Goal: Task Accomplishment & Management: Complete application form

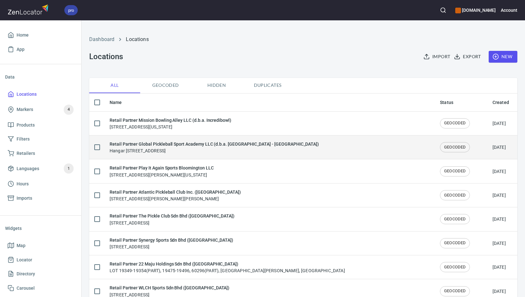
checkbox input "false"
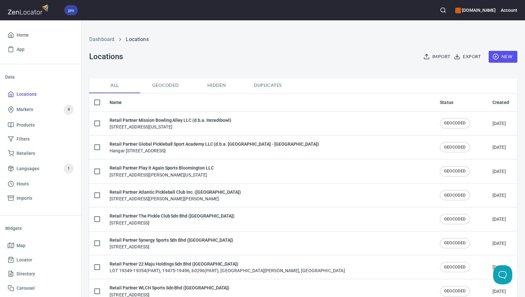
click at [496, 57] on span "New" at bounding box center [503, 57] width 18 height 8
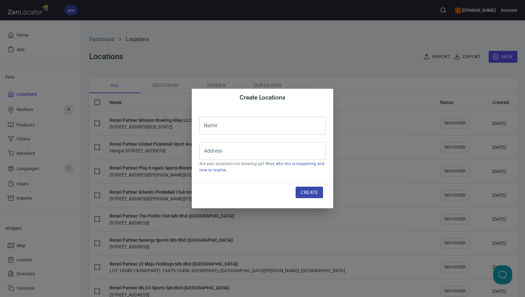
click at [261, 131] on input "text" at bounding box center [262, 126] width 126 height 18
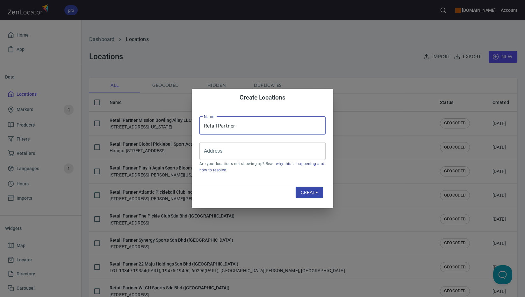
paste input "[GEOGRAPHIC_DATA][DEMOGRAPHIC_DATA] (Non-Profit)"
type input "Retail Partner [GEOGRAPHIC_DATA][DEMOGRAPHIC_DATA] (Non-Profit)"
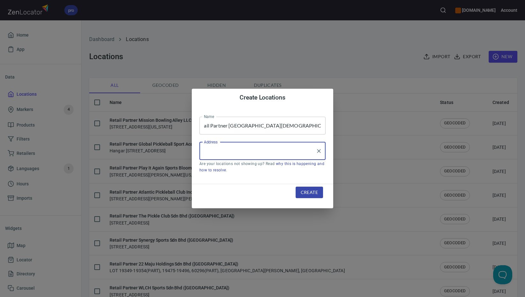
scroll to position [0, 0]
click at [284, 150] on input "Address" at bounding box center [257, 151] width 111 height 12
paste input "1607 [PERSON_NAME] Hwy"
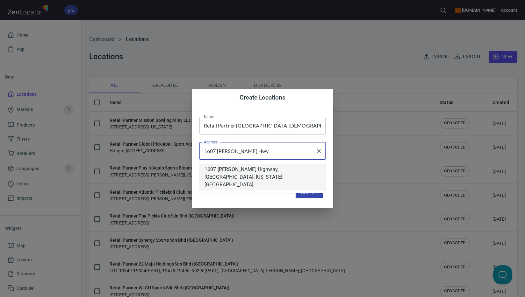
click at [253, 170] on li "1607 [PERSON_NAME] Highway, [GEOGRAPHIC_DATA], [US_STATE], [GEOGRAPHIC_DATA]" at bounding box center [262, 177] width 126 height 27
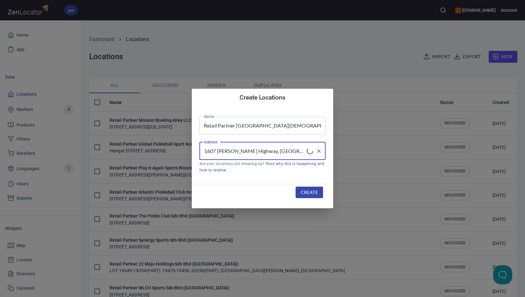
type input "1607 [PERSON_NAME] Highway, [GEOGRAPHIC_DATA], [US_STATE], [GEOGRAPHIC_DATA]"
click at [314, 191] on span "Create" at bounding box center [309, 193] width 17 height 8
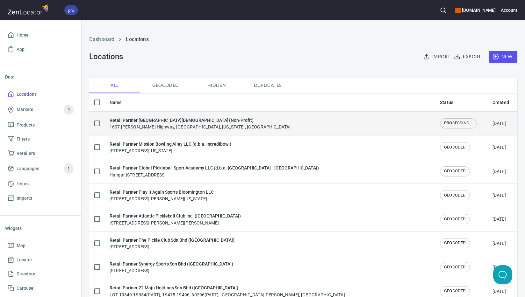
click at [214, 123] on h6 "Retail Partner [GEOGRAPHIC_DATA][DEMOGRAPHIC_DATA] (Non-Profit)" at bounding box center [200, 120] width 181 height 7
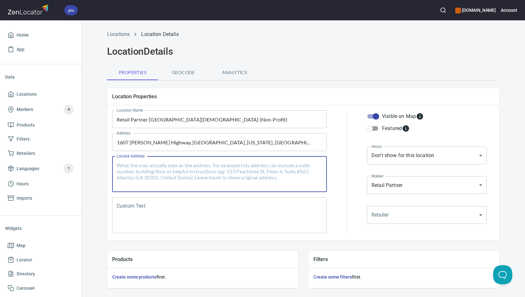
click at [237, 172] on textarea "Locator Address" at bounding box center [220, 174] width 206 height 24
paste textarea "[STREET_ADDRESS][PERSON_NAME][US_STATE]"
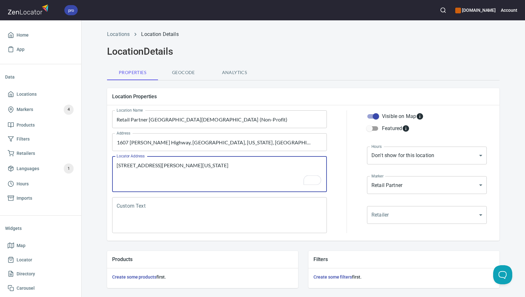
type textarea "[STREET_ADDRESS][PERSON_NAME][US_STATE]"
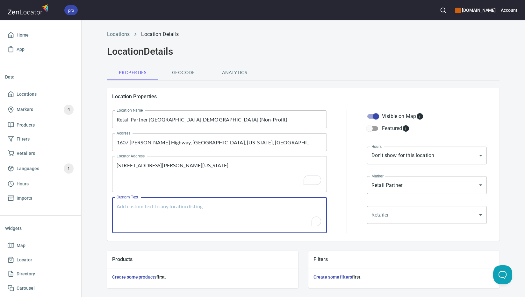
click at [259, 214] on textarea "Custom Text" at bounding box center [220, 215] width 206 height 24
paste textarea "Brands Carried: [PERSON_NAME] Return Policy: 30 Days Refund or Exchange"
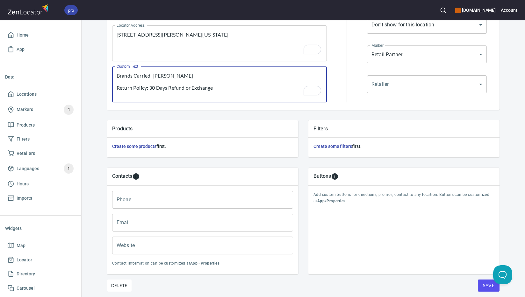
scroll to position [153, 0]
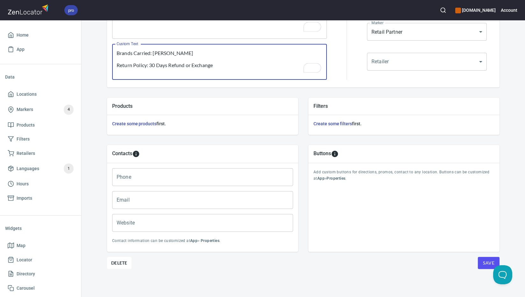
type textarea "Brands Carried: [PERSON_NAME] Return Policy: 30 Days Refund or Exchange"
drag, startPoint x: 210, startPoint y: 179, endPoint x: 218, endPoint y: 179, distance: 8.3
click at [210, 179] on input "Phone" at bounding box center [202, 177] width 181 height 18
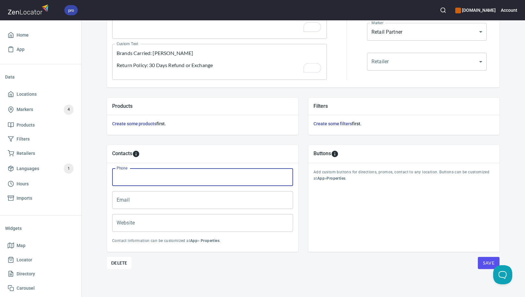
paste input "[PHONE_NUMBER]"
type input "[PHONE_NUMBER]"
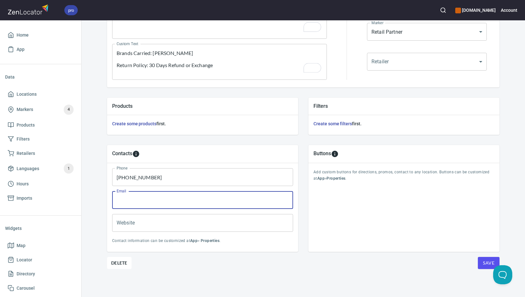
paste input "[EMAIL_ADDRESS][DOMAIN_NAME]"
type input "[EMAIL_ADDRESS][DOMAIN_NAME]"
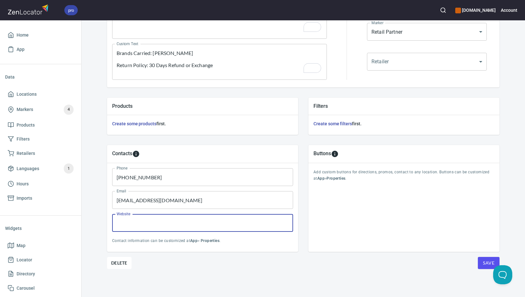
paste input "[DOMAIN_NAME]"
type input "[DOMAIN_NAME]"
click at [486, 265] on span "Save" at bounding box center [488, 263] width 11 height 8
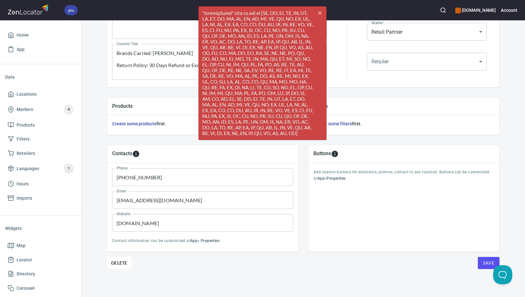
click at [304, 278] on div "Location Properties Location Name Retail Partner [GEOGRAPHIC_DATA][DEMOGRAPHIC_…" at bounding box center [303, 114] width 392 height 368
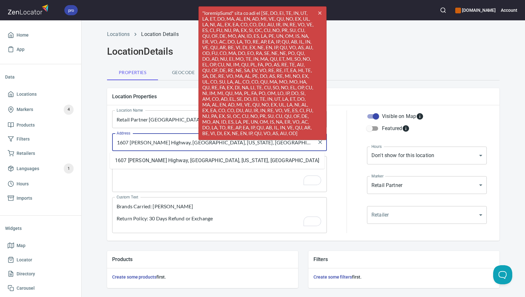
click at [159, 144] on input "1607 [PERSON_NAME] Highway, [GEOGRAPHIC_DATA], [US_STATE], [GEOGRAPHIC_DATA]" at bounding box center [214, 142] width 199 height 12
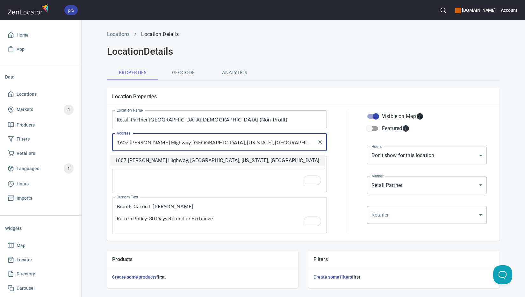
paste input "wy"
click at [224, 160] on li "1607 [PERSON_NAME] Highway, [GEOGRAPHIC_DATA], [US_STATE], [GEOGRAPHIC_DATA]" at bounding box center [217, 160] width 215 height 11
type input "1607 [PERSON_NAME] Highway, [GEOGRAPHIC_DATA], [US_STATE], [GEOGRAPHIC_DATA]"
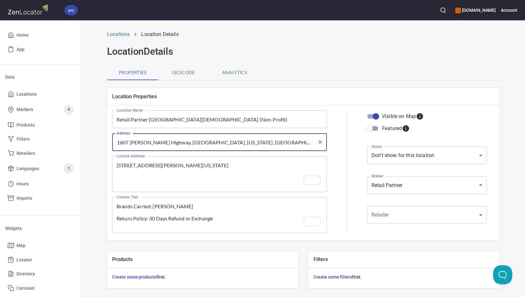
scroll to position [153, 0]
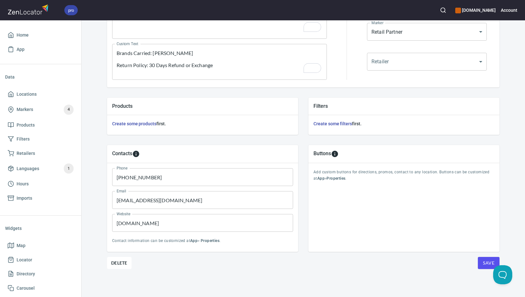
click at [485, 264] on span "Save" at bounding box center [488, 263] width 11 height 8
